Goal: Information Seeking & Learning: Learn about a topic

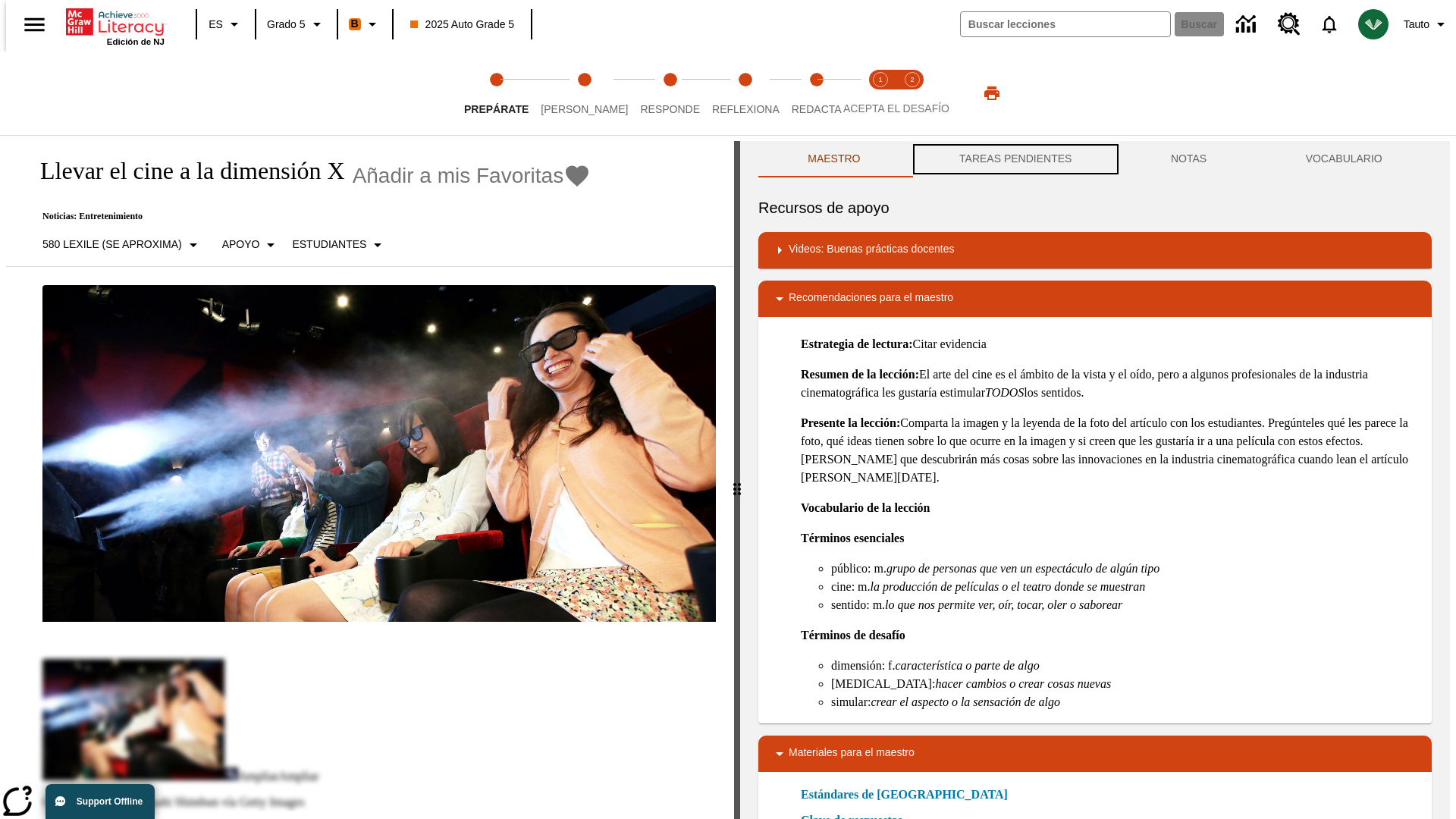
click at [1014, 160] on button "TAREAS PENDIENTES" at bounding box center [1015, 160] width 212 height 36
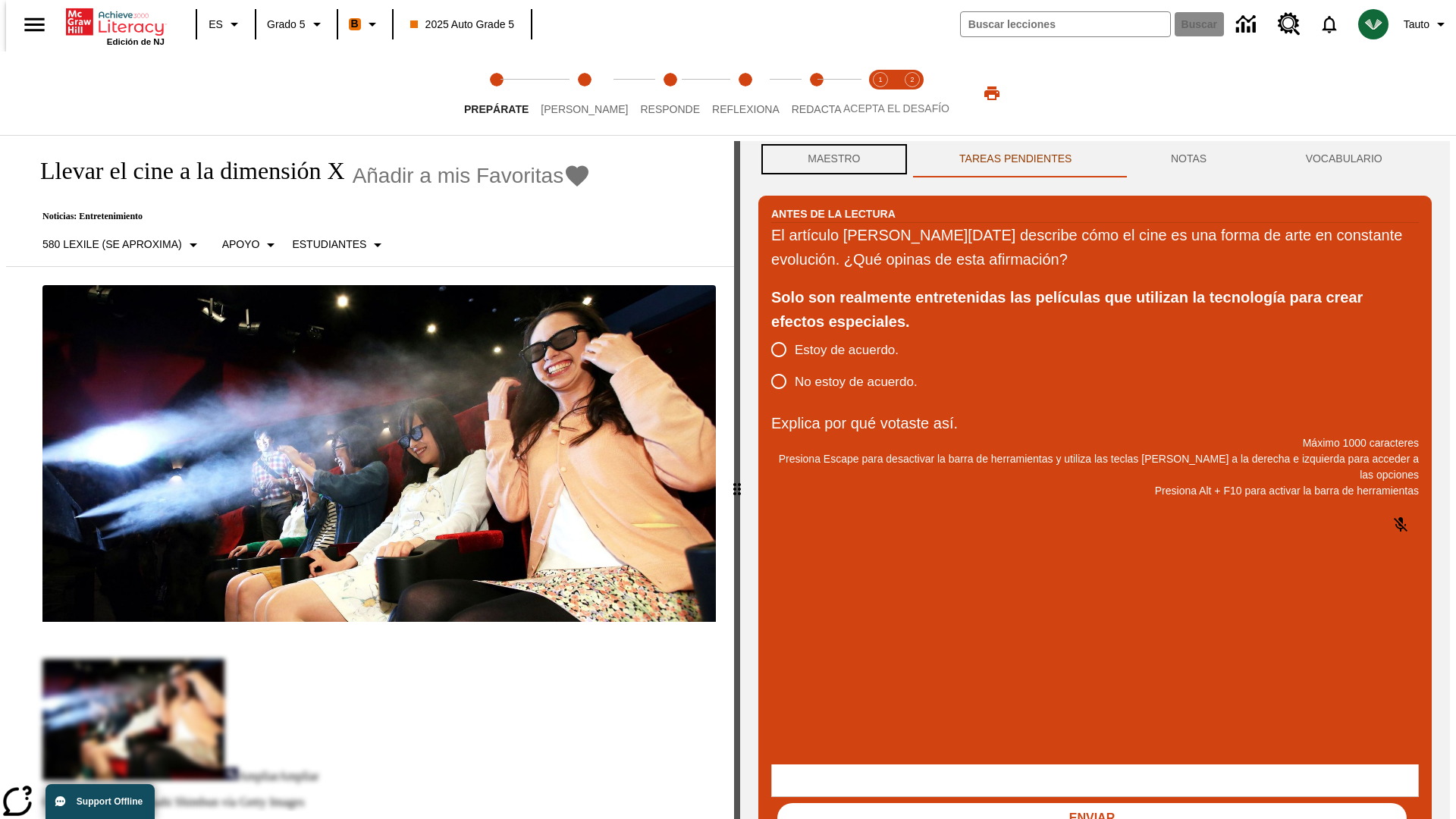
scroll to position [1, 0]
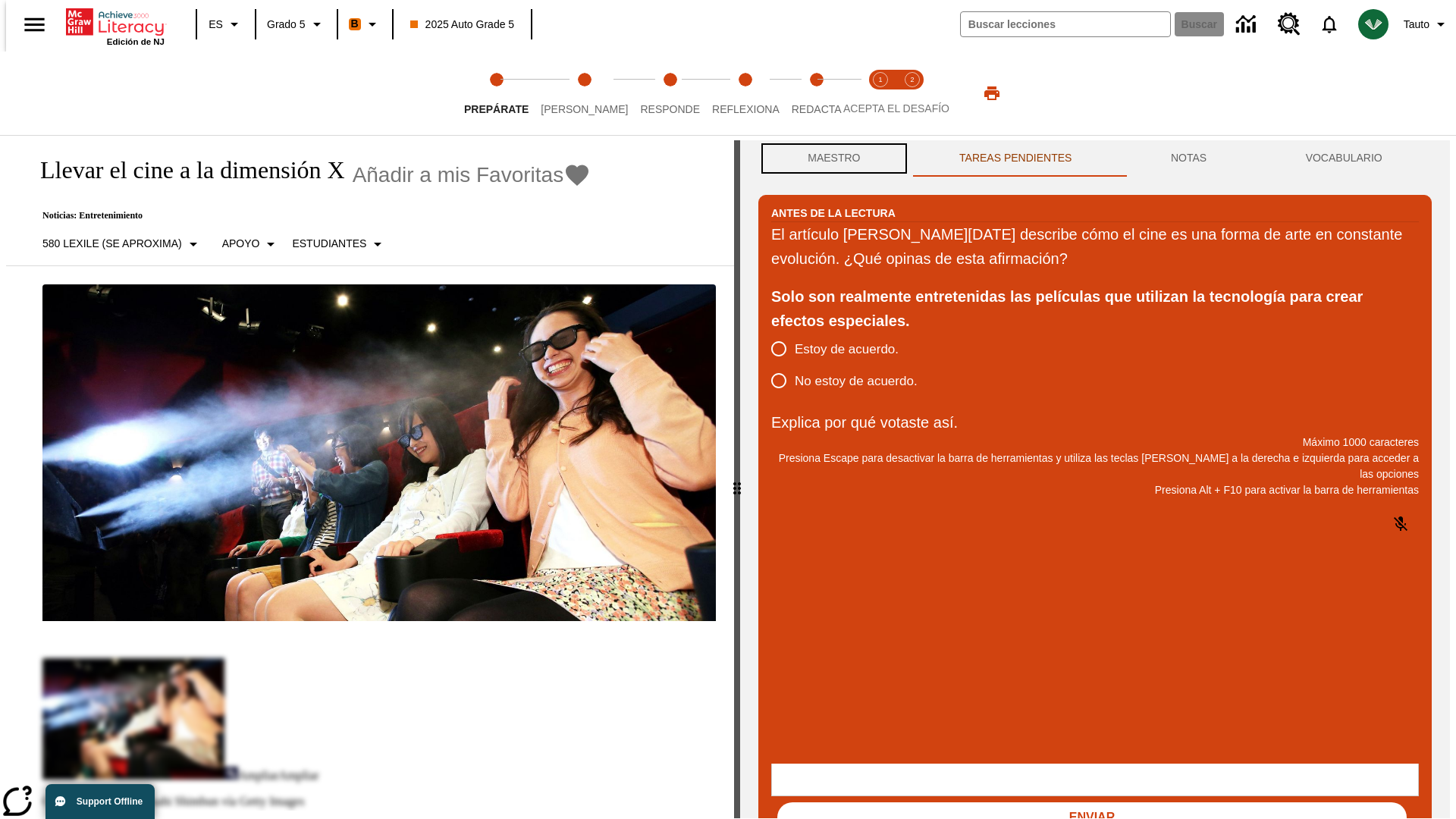
click at [830, 160] on button "Maestro" at bounding box center [834, 159] width 152 height 36
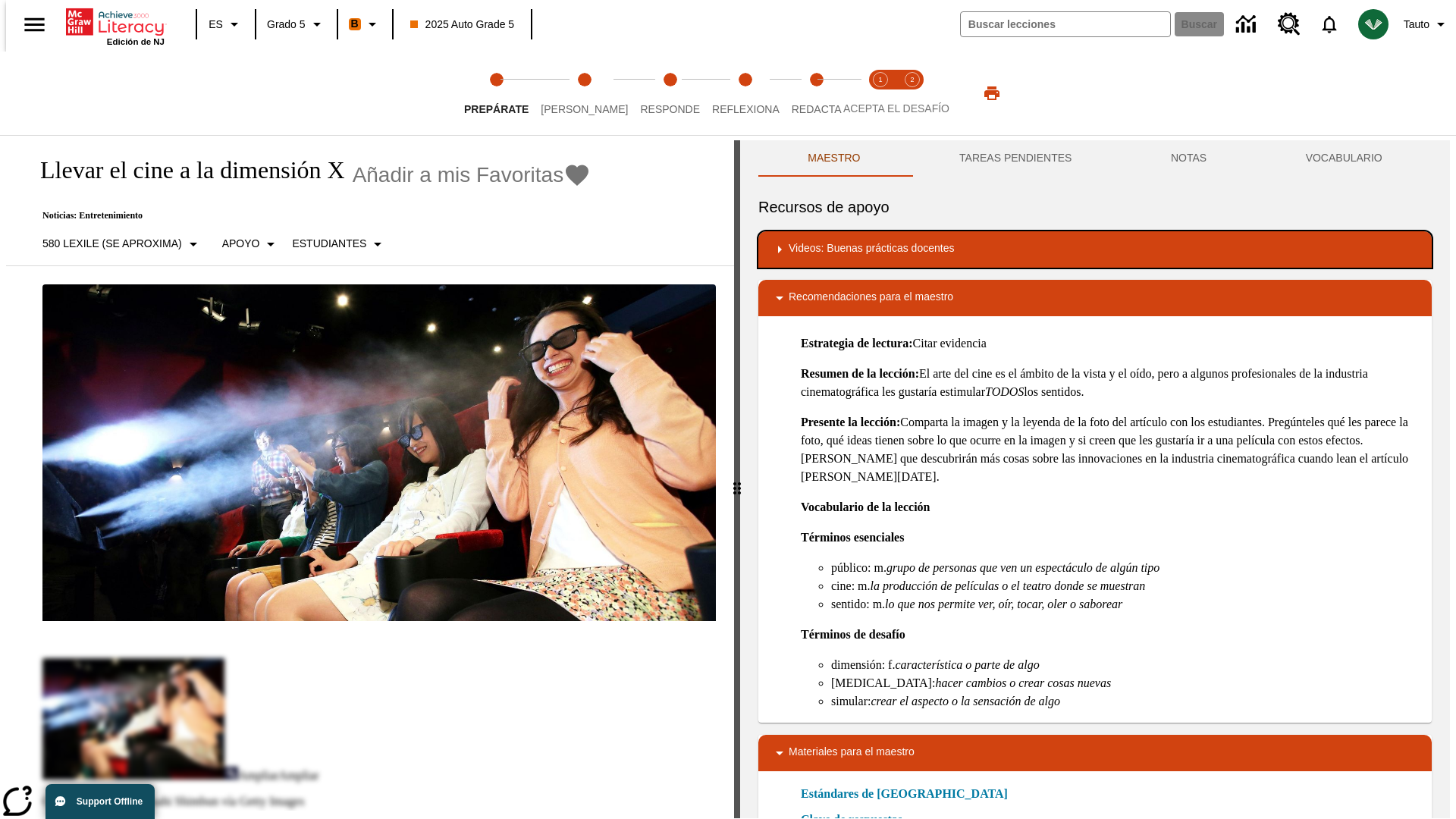
click at [1095, 250] on div "Videos: Buenas prácticas docentes" at bounding box center [1095, 249] width 650 height 18
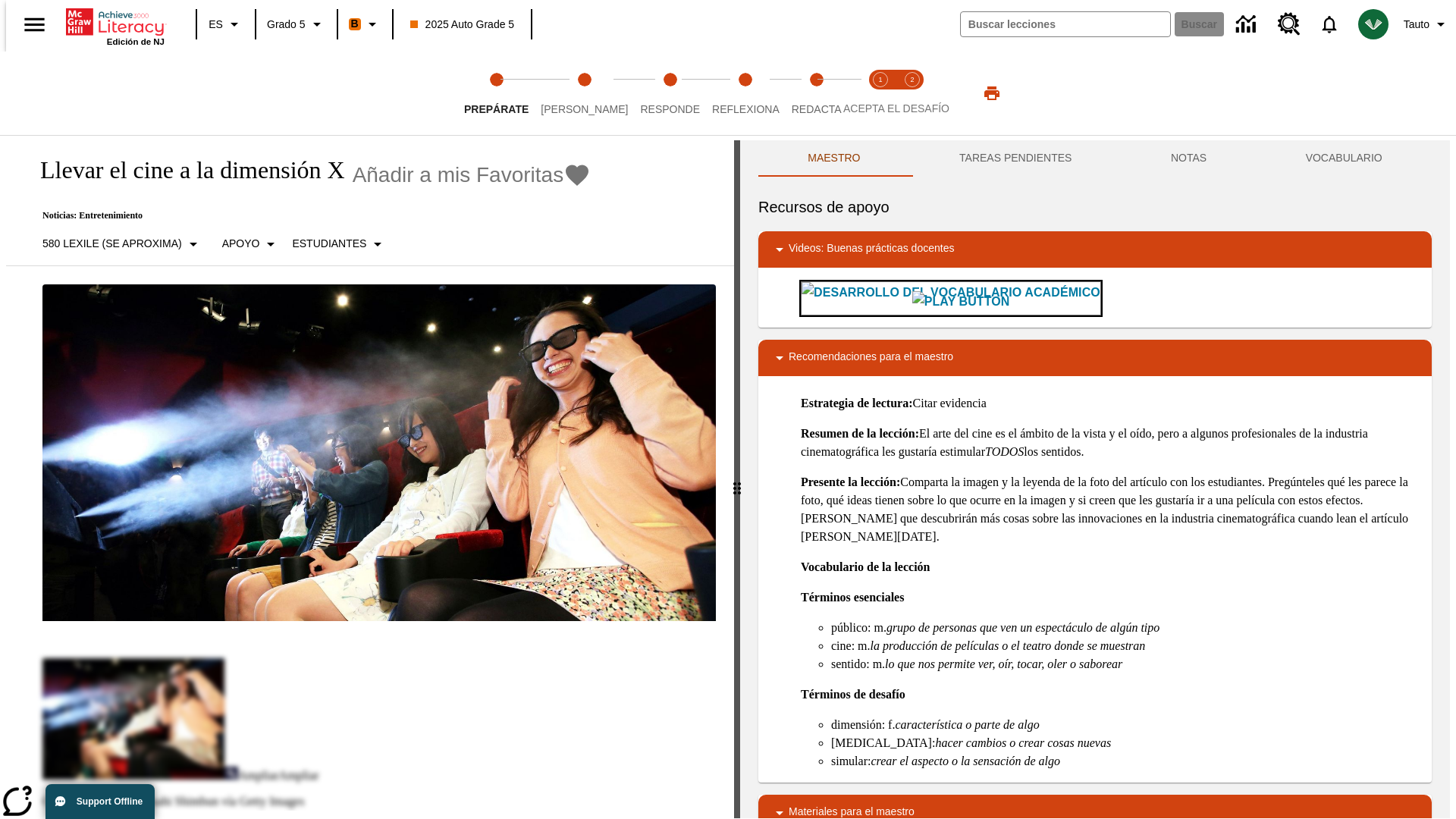
click at [912, 298] on img "Desarrollo del vocabulario académico" at bounding box center [961, 302] width 98 height 21
click at [571, 94] on span "[PERSON_NAME]" at bounding box center [584, 102] width 88 height 27
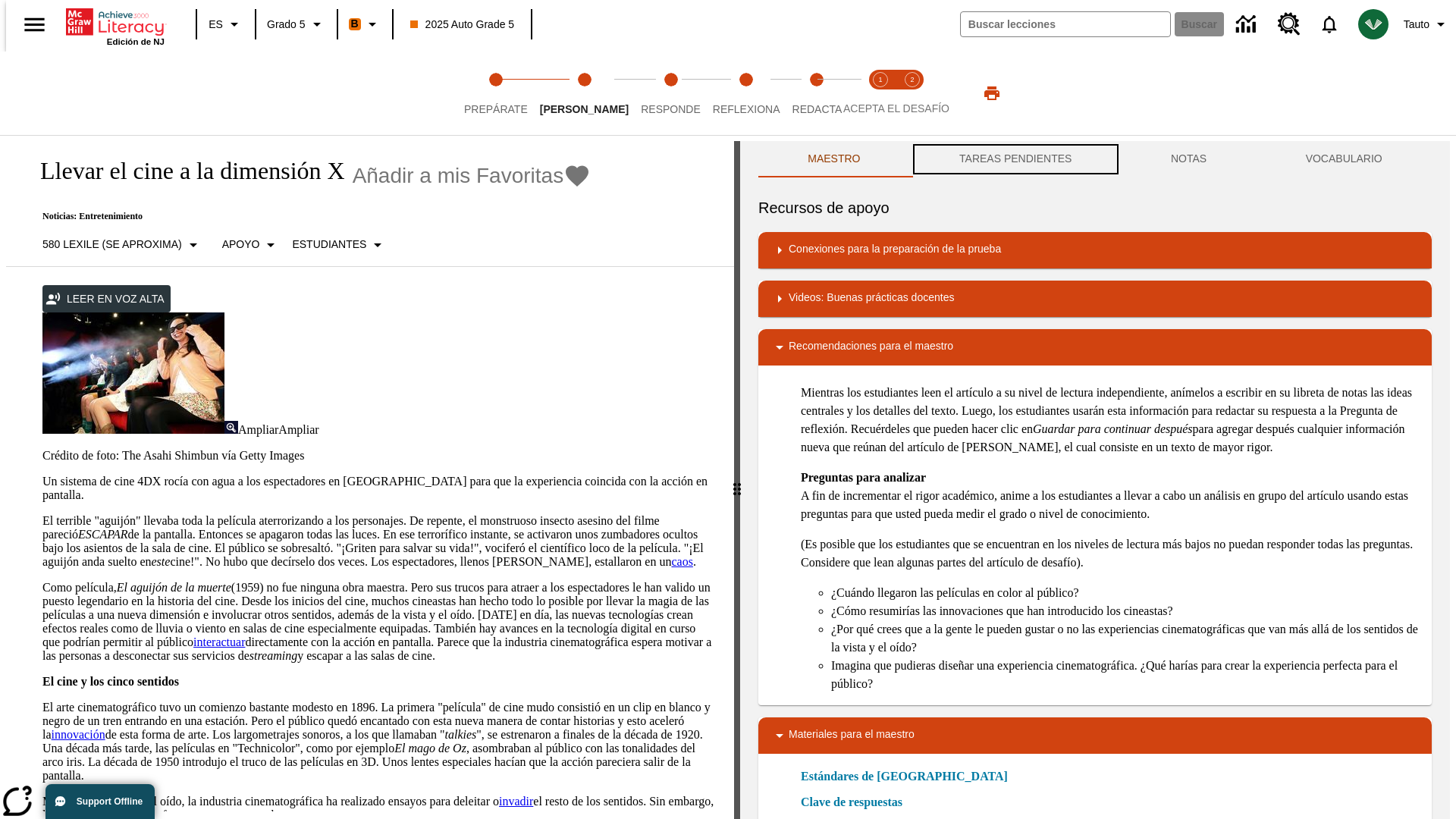
scroll to position [1, 0]
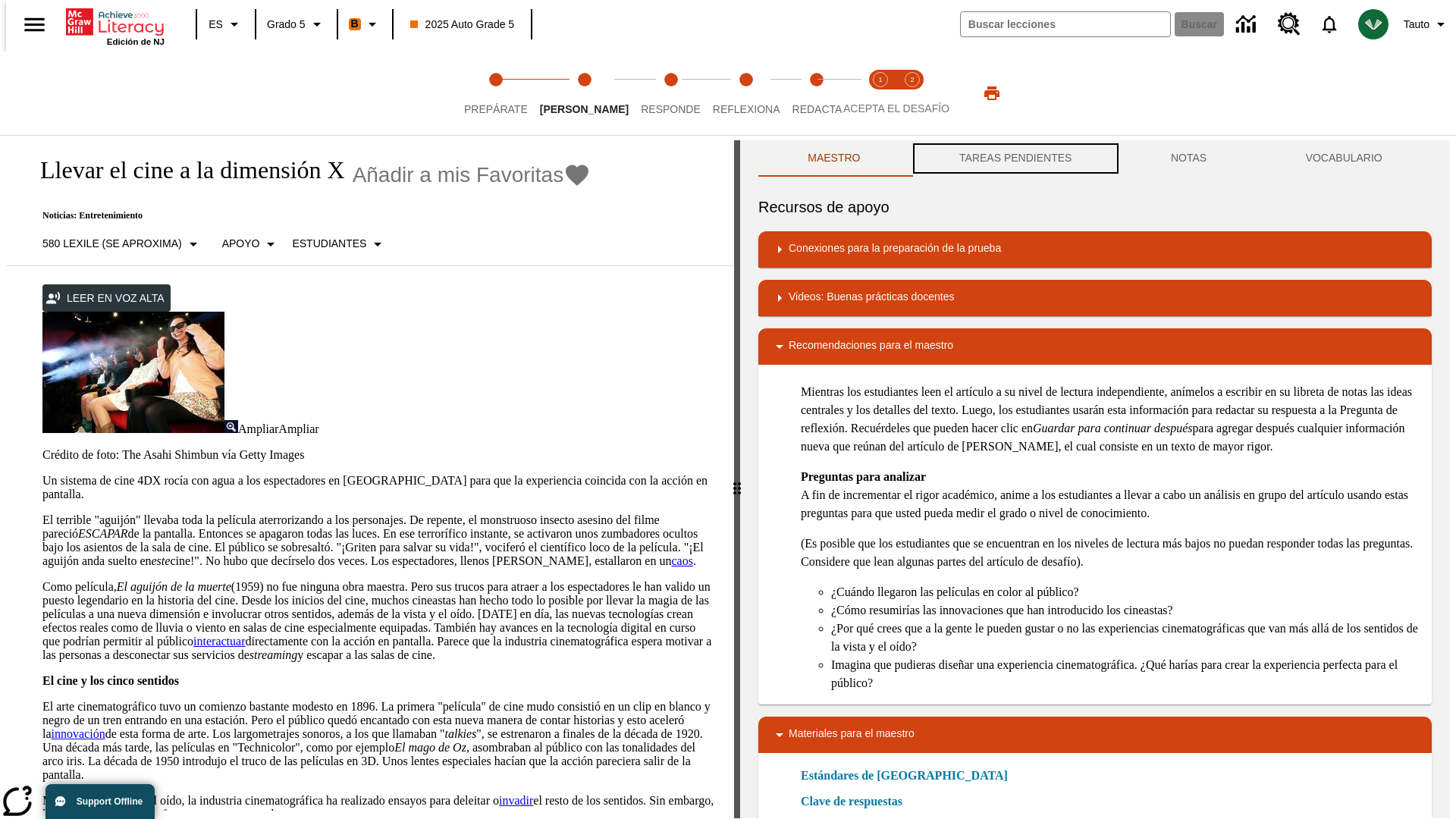
click at [1014, 160] on button "TAREAS PENDIENTES" at bounding box center [1015, 159] width 212 height 36
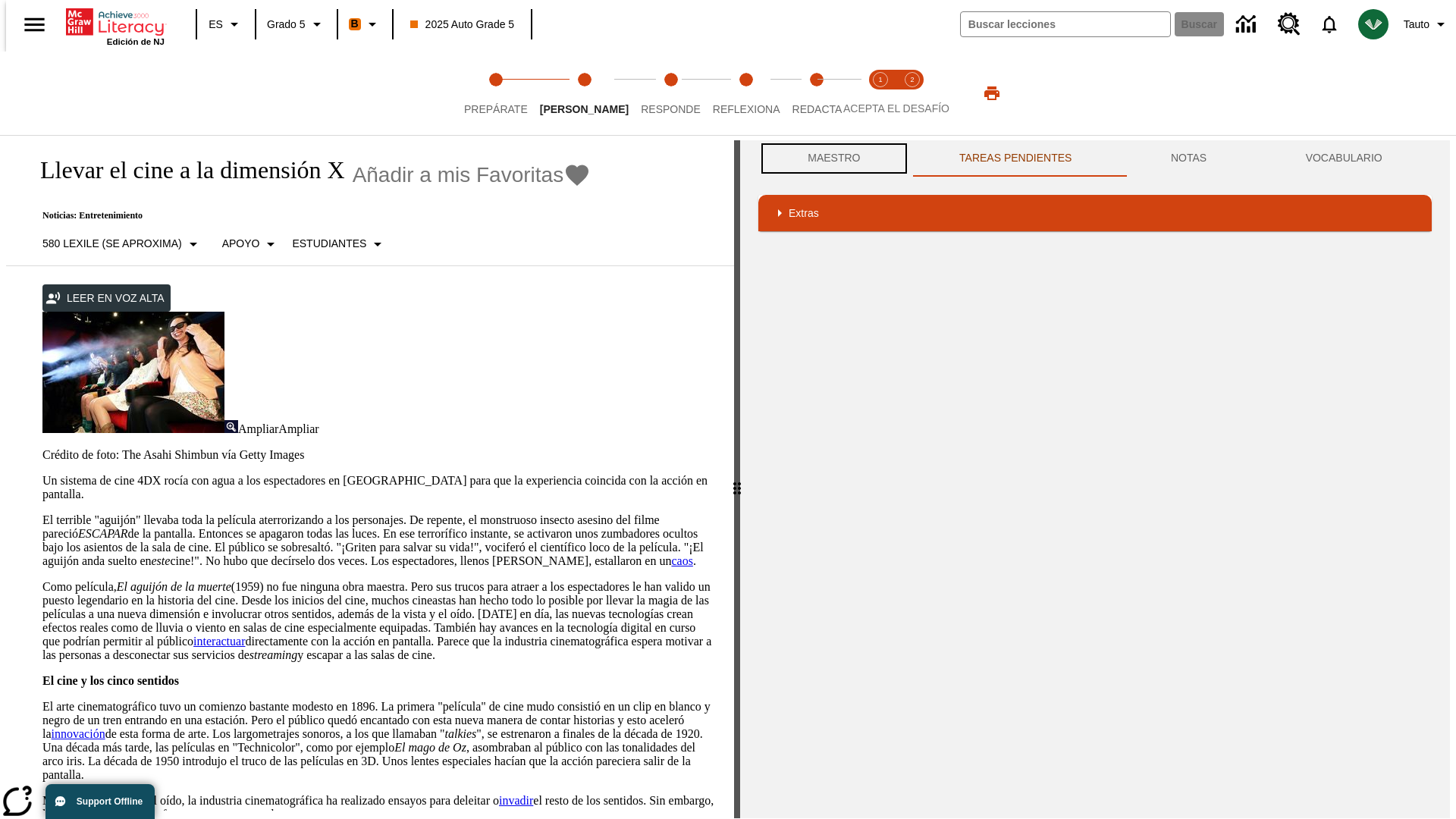
click at [830, 159] on button "Maestro" at bounding box center [834, 159] width 152 height 36
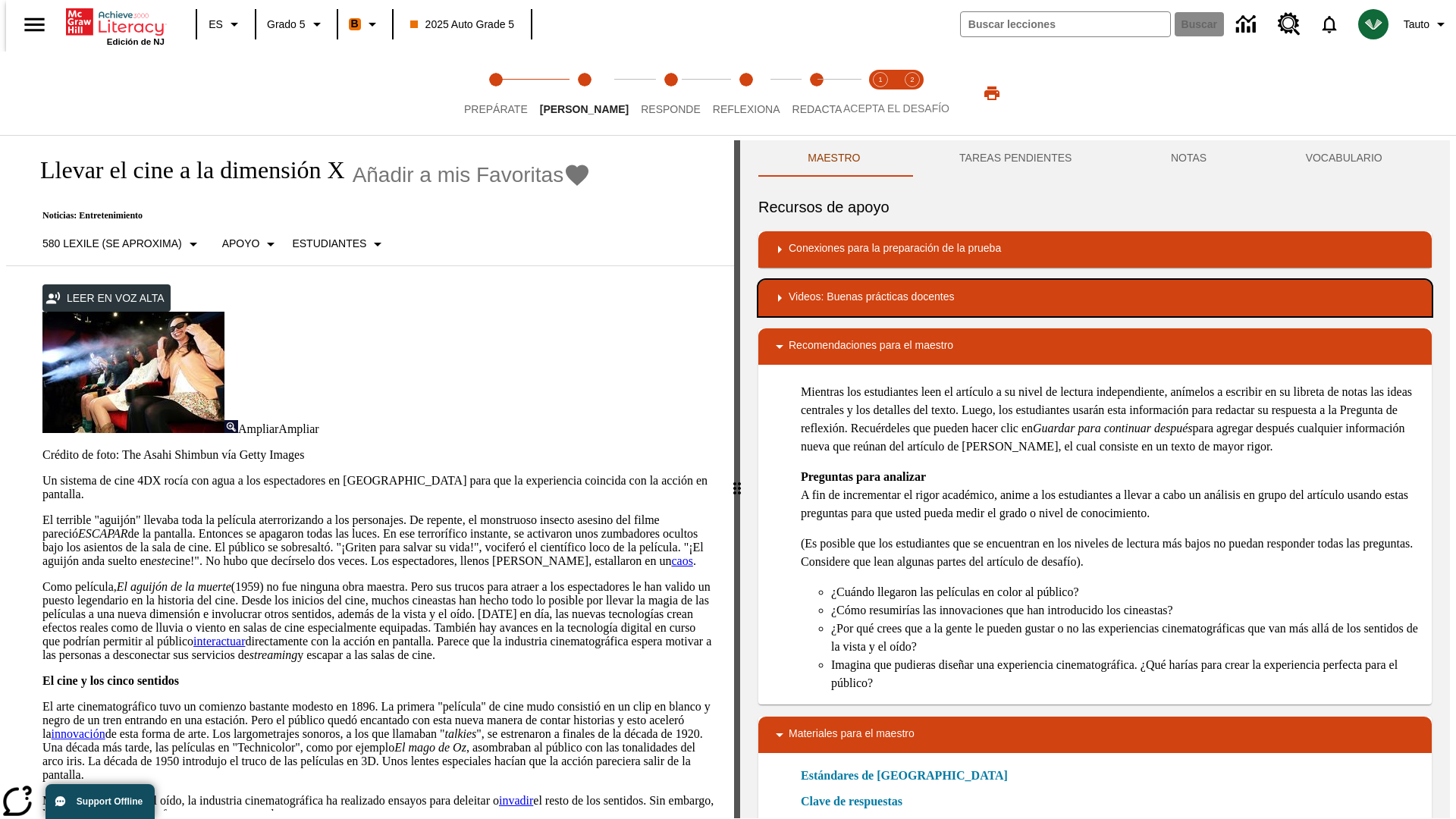
click at [1095, 298] on div "Videos: Buenas prácticas docentes" at bounding box center [1095, 298] width 650 height 18
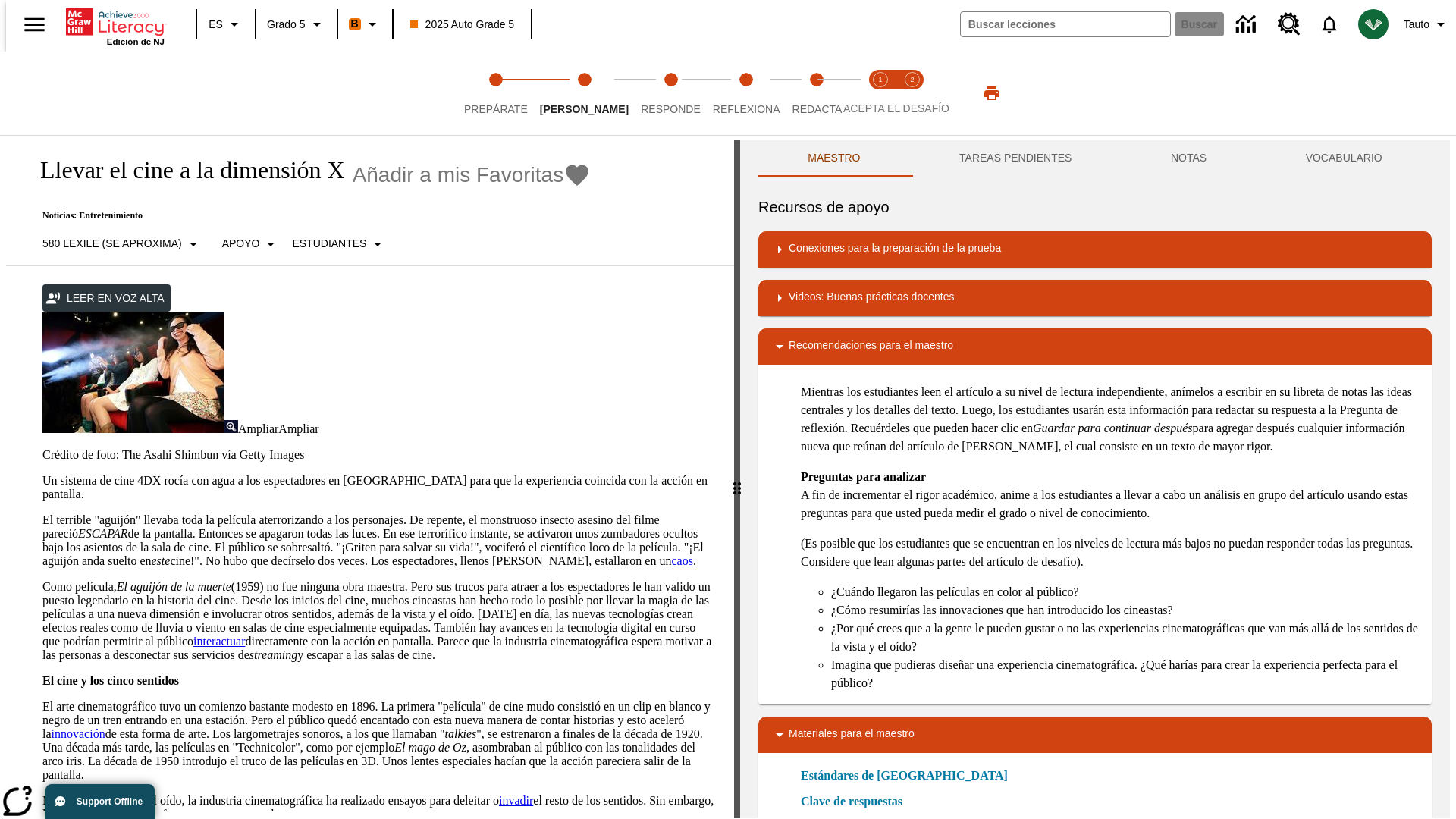
click at [844, 340] on img "Summarization" at bounding box center [880, 361] width 73 height 43
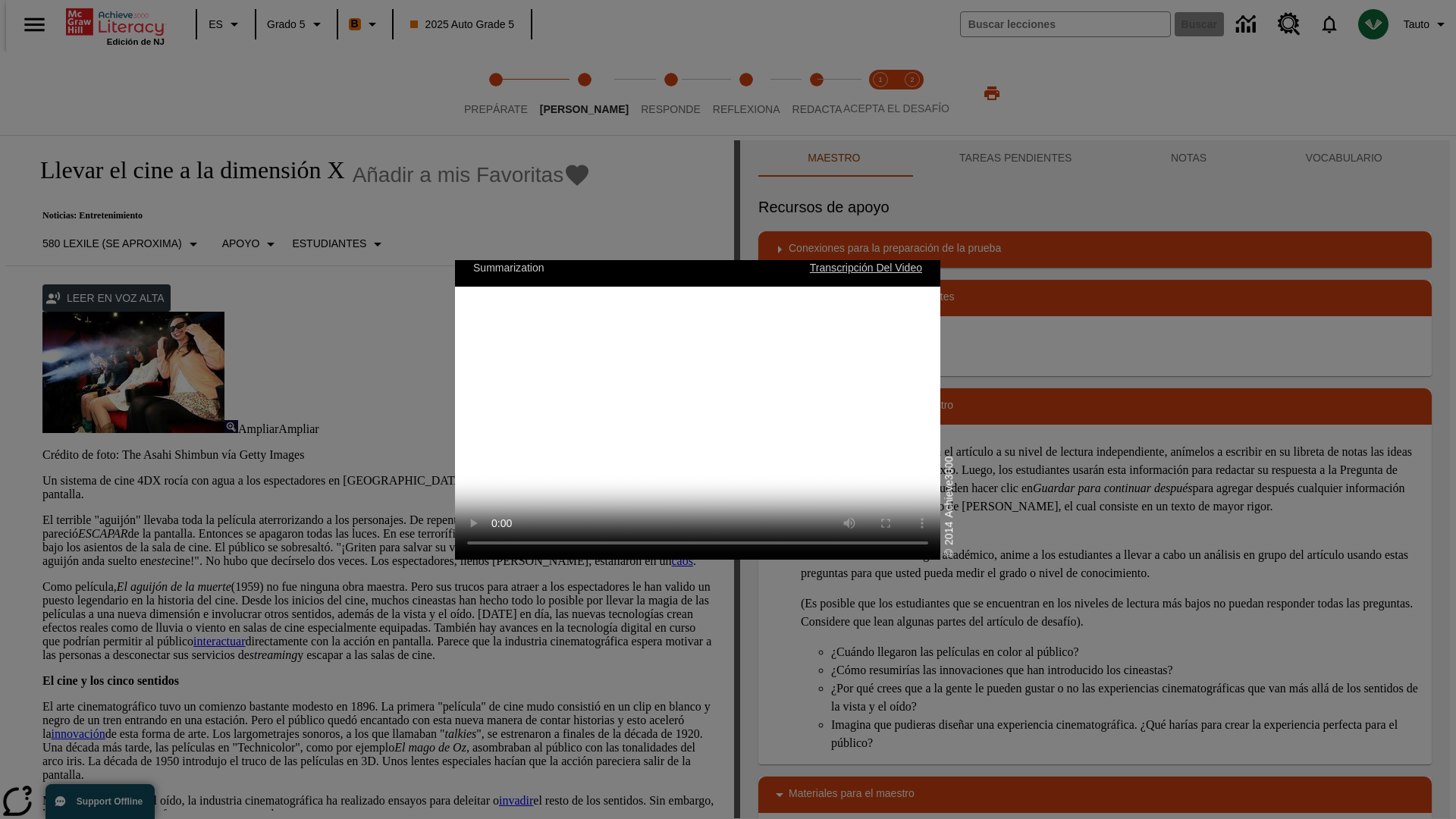
scroll to position [0, 0]
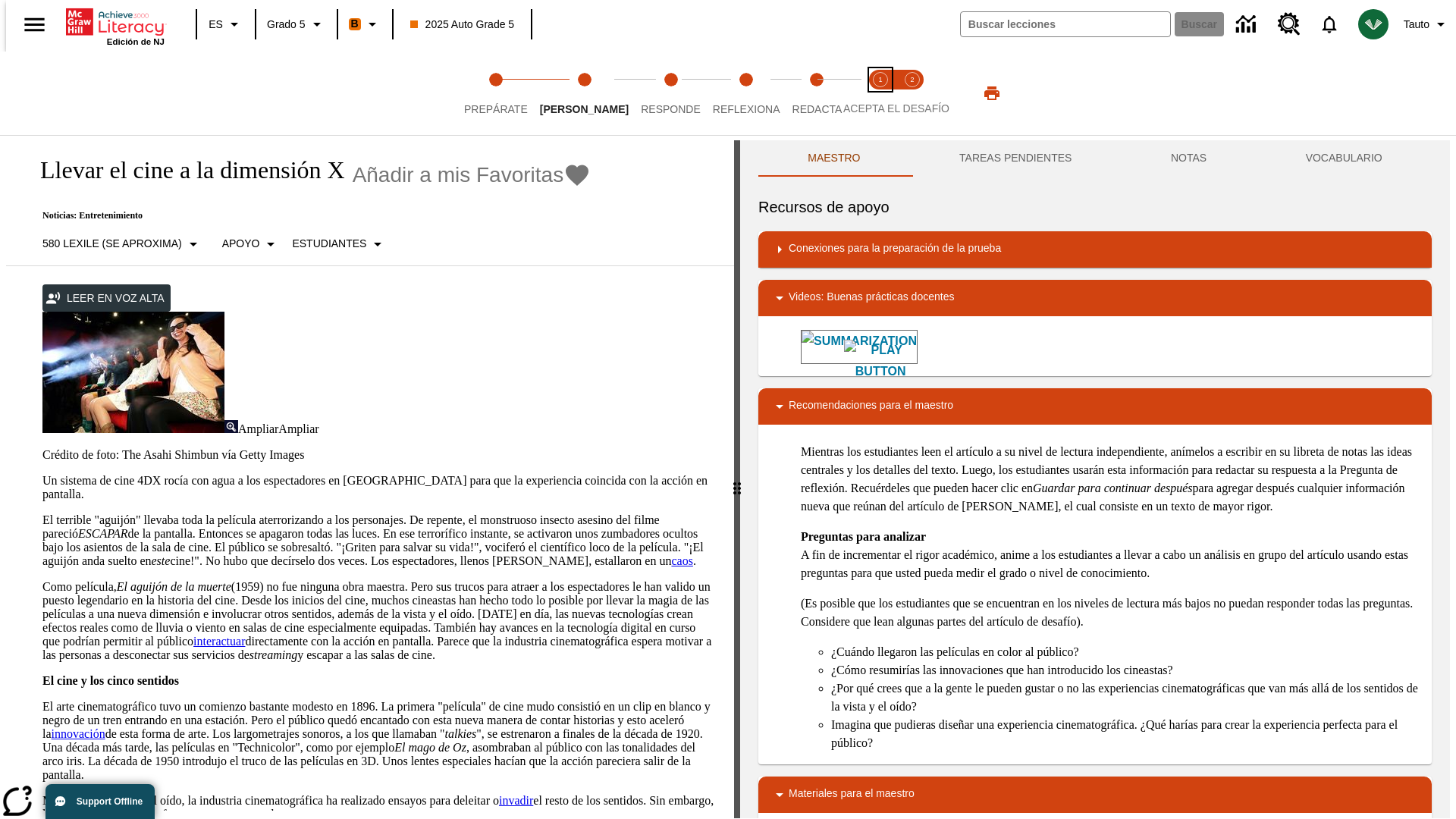
click at [880, 94] on span "Acepta el desafío lee step 1 of 2" at bounding box center [880, 102] width 20 height 27
